Goal: Transaction & Acquisition: Obtain resource

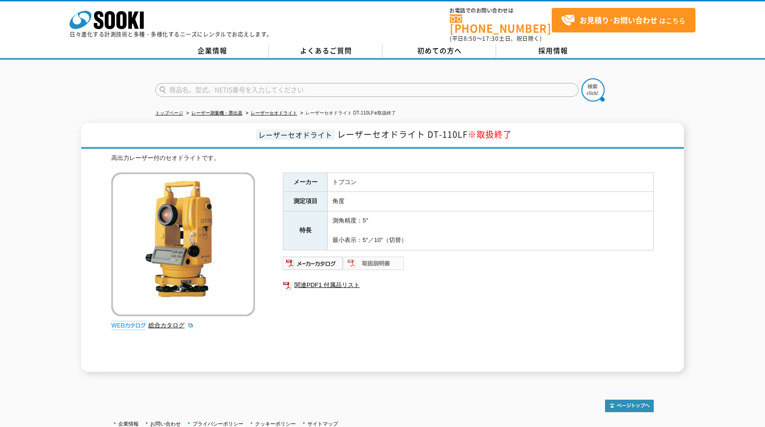
click at [384, 261] on img at bounding box center [373, 263] width 61 height 15
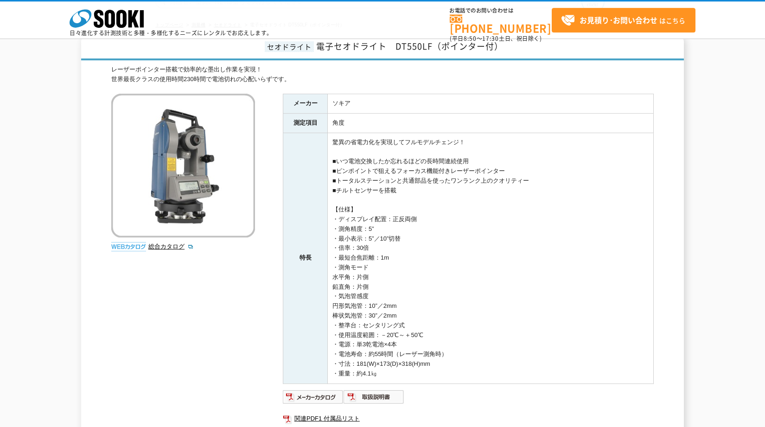
scroll to position [67, 0]
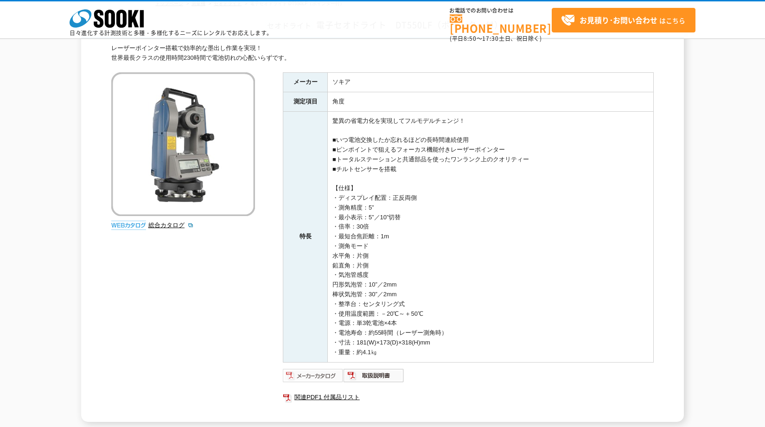
click at [313, 375] on img at bounding box center [313, 375] width 61 height 15
click at [224, 294] on div "レーザーポインター搭載で効率的な墨出し作業を実現！ 世界最長クラスの使用時間230時間で電池切れの心配いらずです。 総合カタログ メーカー ソキア 測定項目 …" at bounding box center [382, 233] width 542 height 378
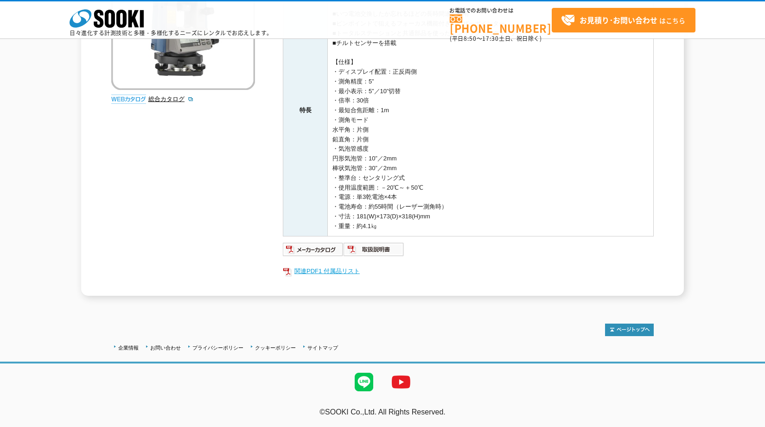
click at [344, 270] on link "関連PDF1 付属品リスト" at bounding box center [468, 271] width 371 height 12
click at [407, 260] on ul "関連PDF1 付属品リスト" at bounding box center [468, 270] width 371 height 21
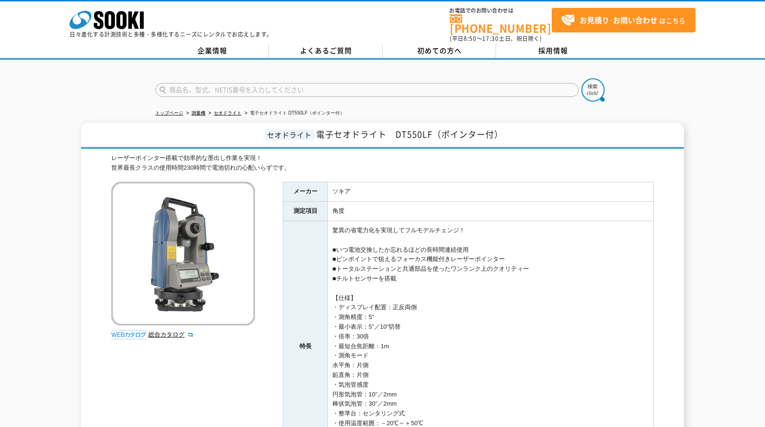
click at [400, 135] on span "電子セオドライト　DT550LF（ポインター付）" at bounding box center [409, 134] width 187 height 13
click at [317, 141] on h1 "セオドライト 電子セオドライト　DT550LF（ポインター付）" at bounding box center [382, 136] width 602 height 26
click at [323, 131] on span "電子セオドライト　DT550LF（ポインター付）" at bounding box center [409, 134] width 187 height 13
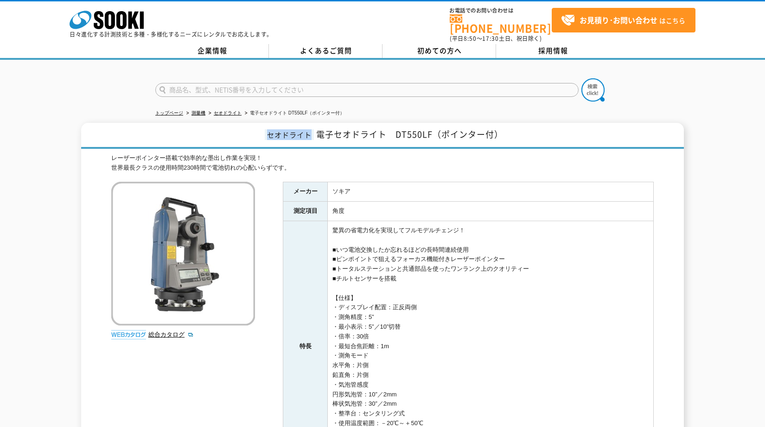
click at [323, 131] on span "電子セオドライト　DT550LF（ポインター付）" at bounding box center [409, 134] width 187 height 13
click at [260, 148] on div "セオドライト 電子セオドライト　DT550LF（ポインター付） レーザーポインター搭載で効率的な墨出し作業を実現！ 世界最長クラスの使用時間230時間で電池切…" at bounding box center [382, 327] width 602 height 408
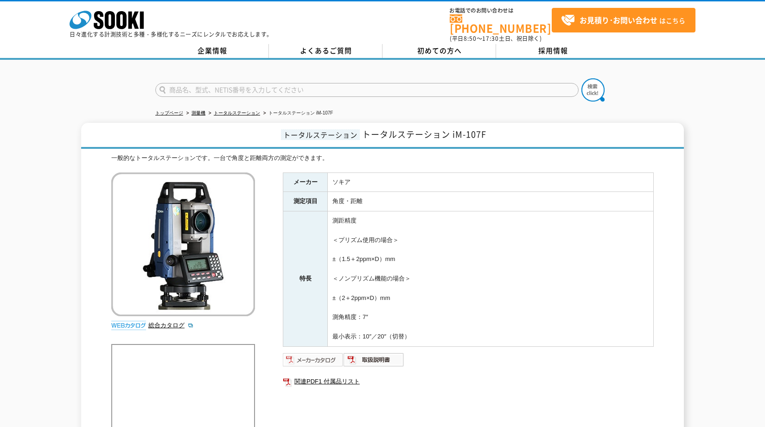
click at [322, 355] on img at bounding box center [313, 359] width 61 height 15
